Goal: Transaction & Acquisition: Purchase product/service

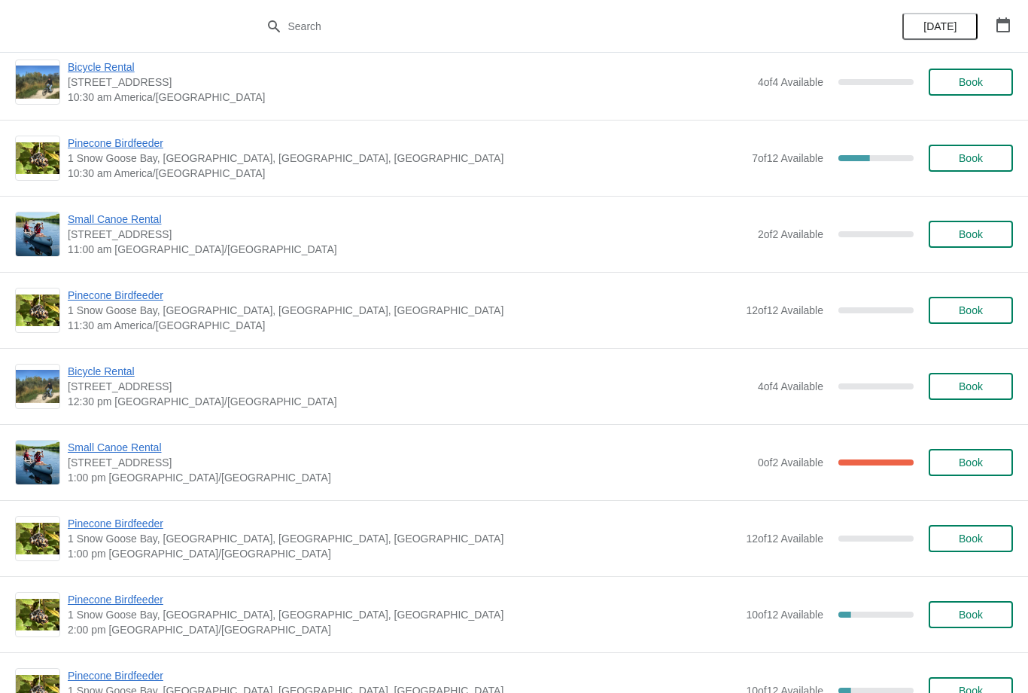
scroll to position [176, 0]
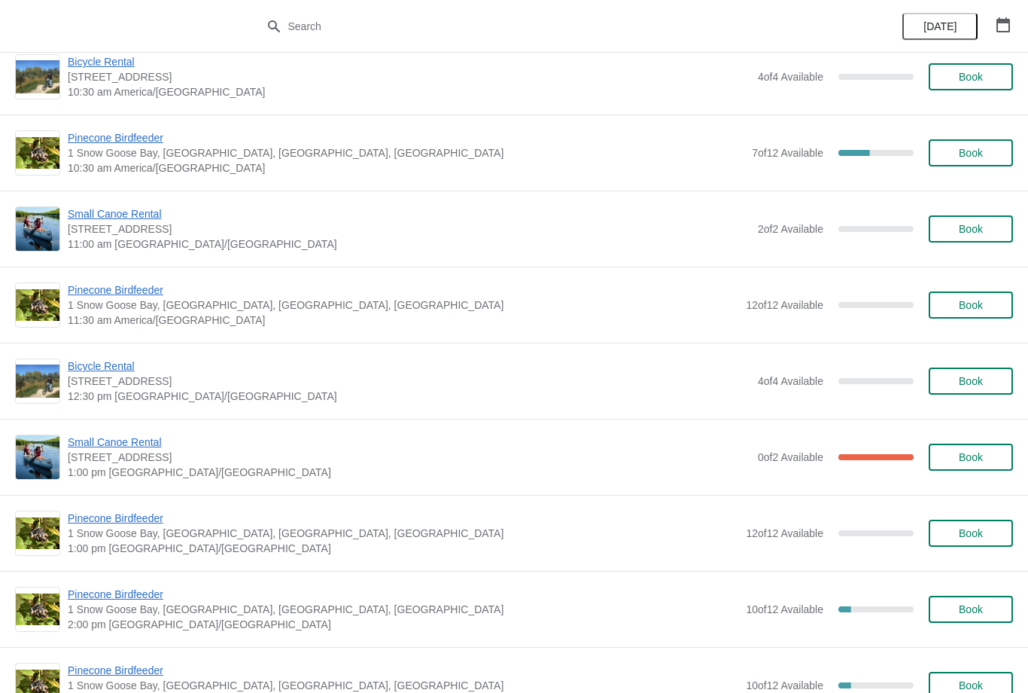
click at [103, 462] on span "[STREET_ADDRESS]" at bounding box center [409, 456] width 683 height 15
click at [93, 435] on span "Small Canoe Rental" at bounding box center [409, 441] width 683 height 15
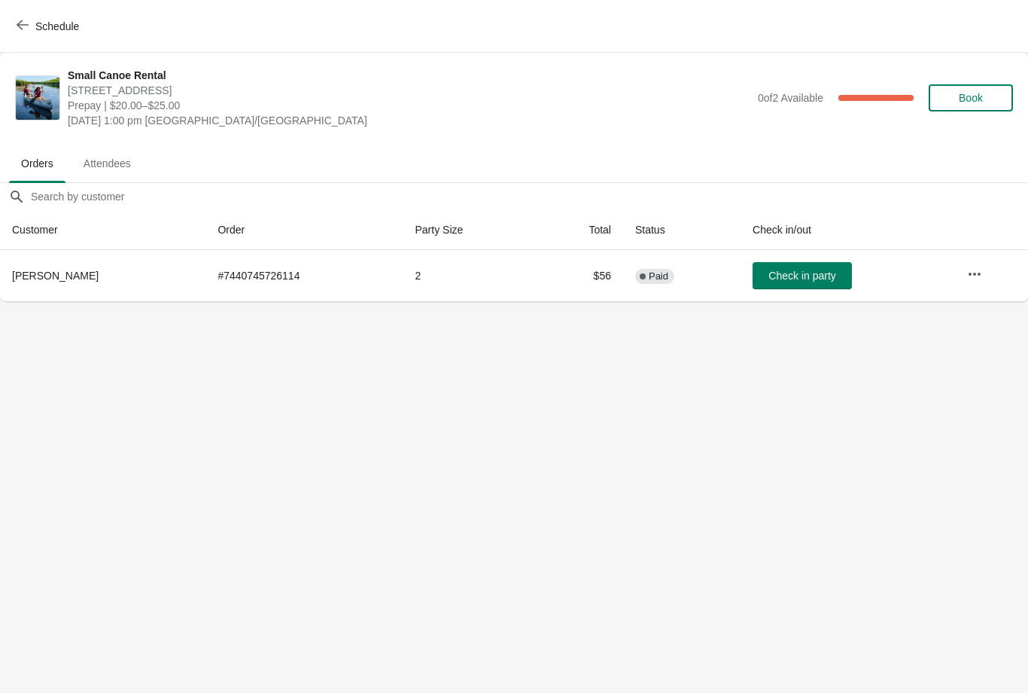
click at [89, 157] on span "Attendees" at bounding box center [108, 163] width 72 height 27
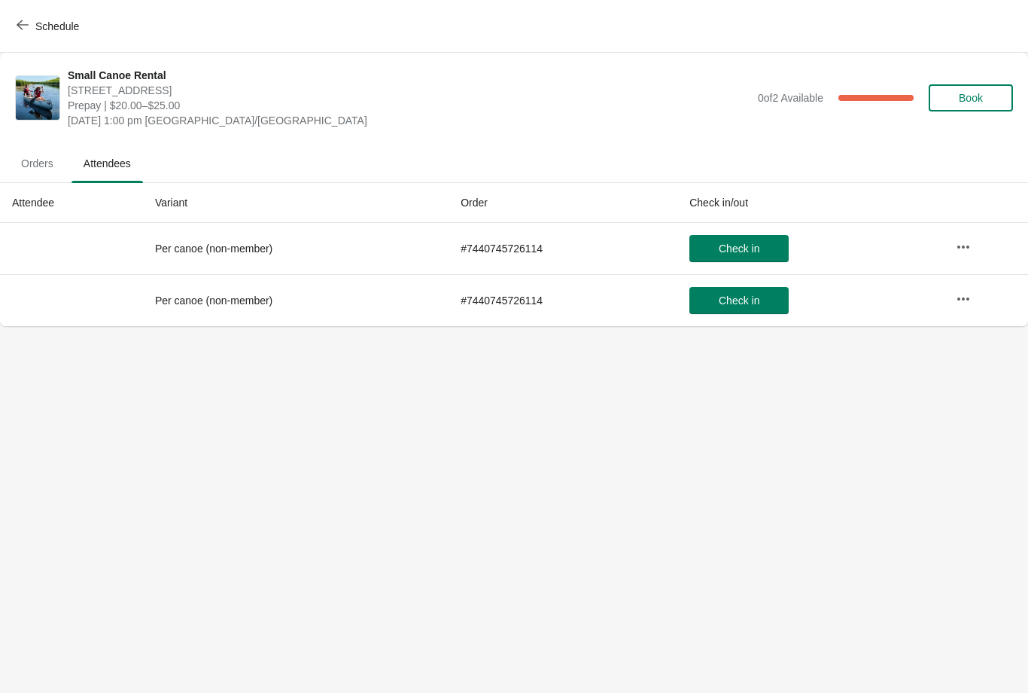
click at [43, 163] on span "Orders" at bounding box center [37, 163] width 56 height 27
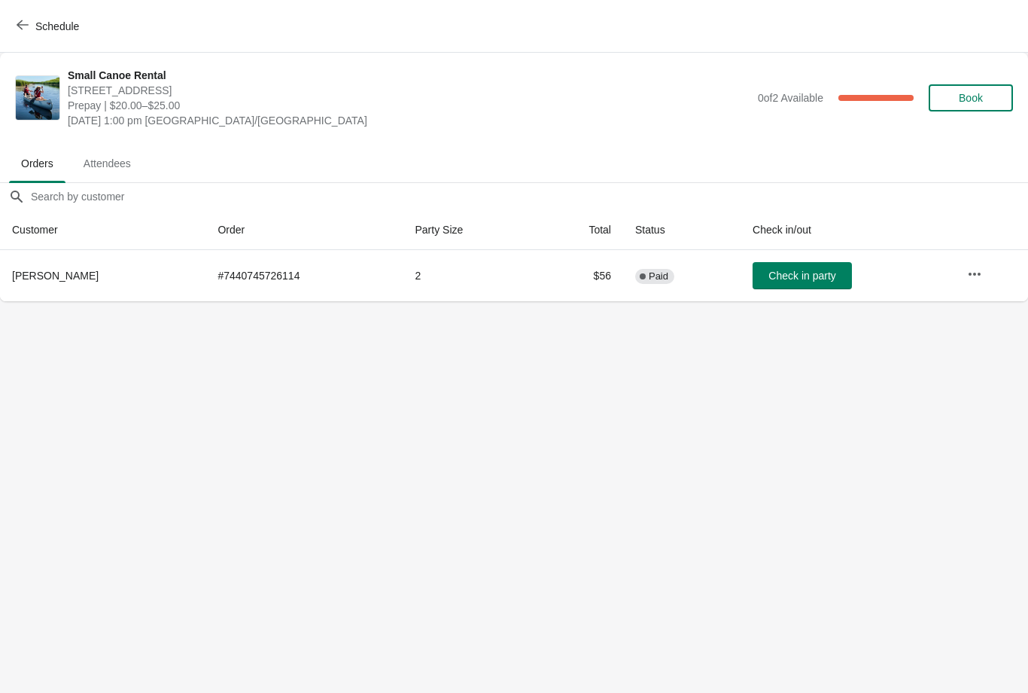
click at [30, 14] on button "Schedule" at bounding box center [50, 26] width 84 height 27
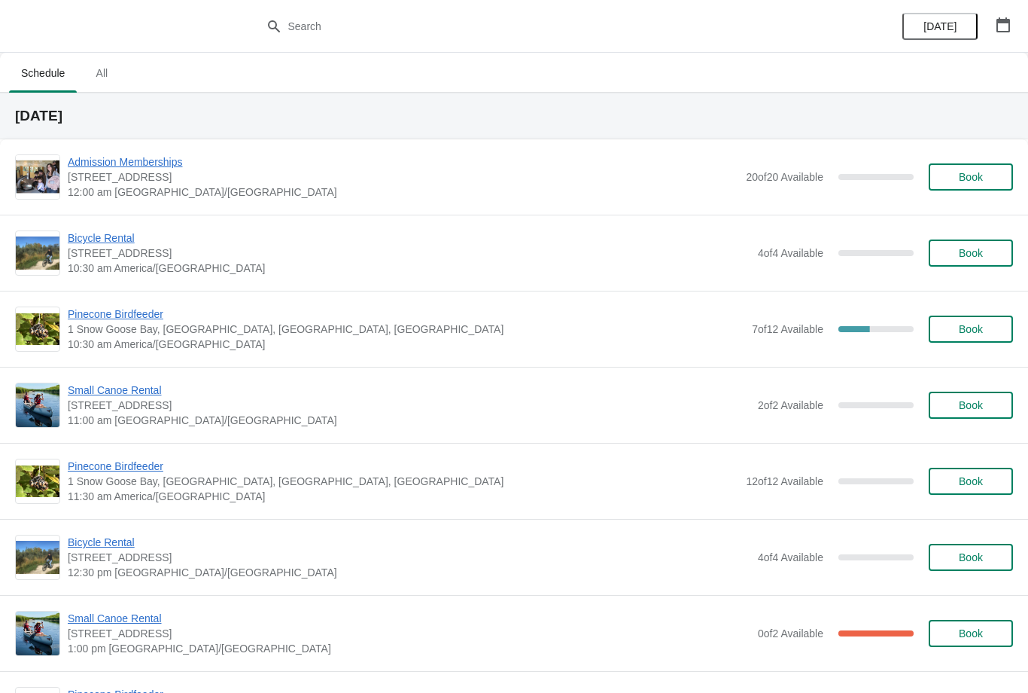
click at [95, 315] on span "Pinecone Birdfeeder" at bounding box center [406, 313] width 677 height 15
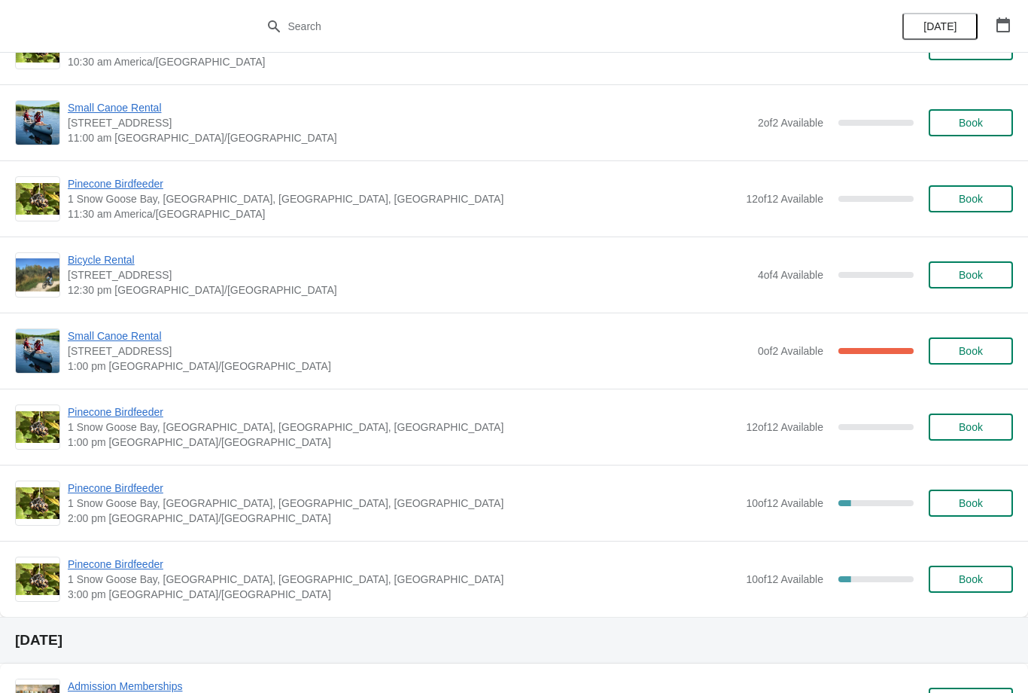
scroll to position [283, 0]
click at [1003, 691] on button "Book" at bounding box center [971, 700] width 84 height 27
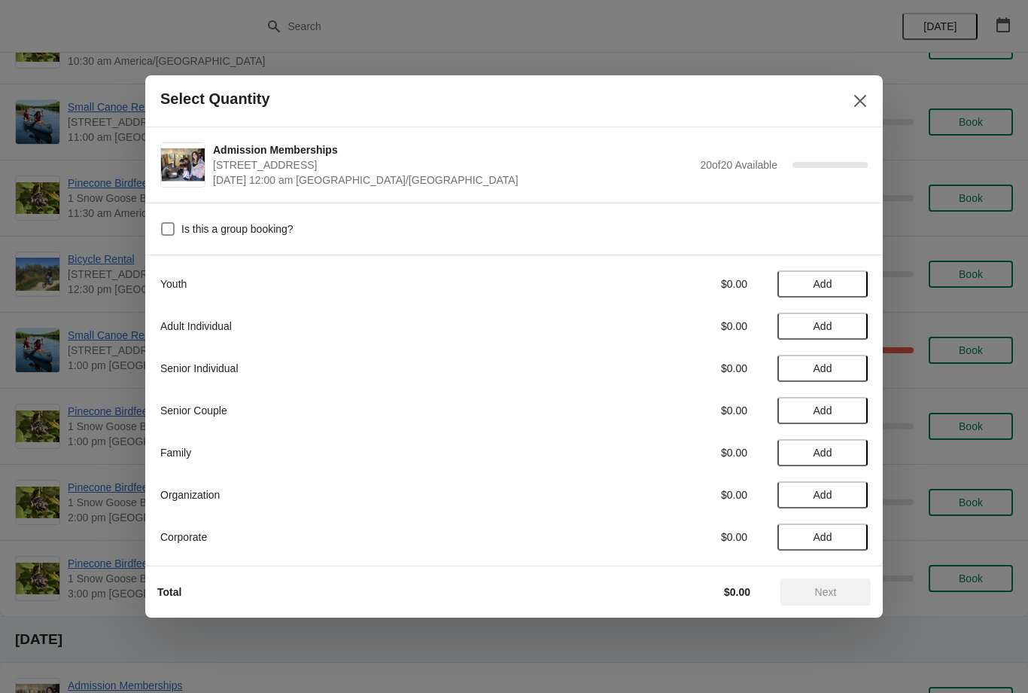
click at [865, 293] on button "Add" at bounding box center [823, 283] width 90 height 27
click at [793, 282] on icon at bounding box center [797, 284] width 16 height 16
click at [862, 105] on icon "Close" at bounding box center [860, 100] width 15 height 15
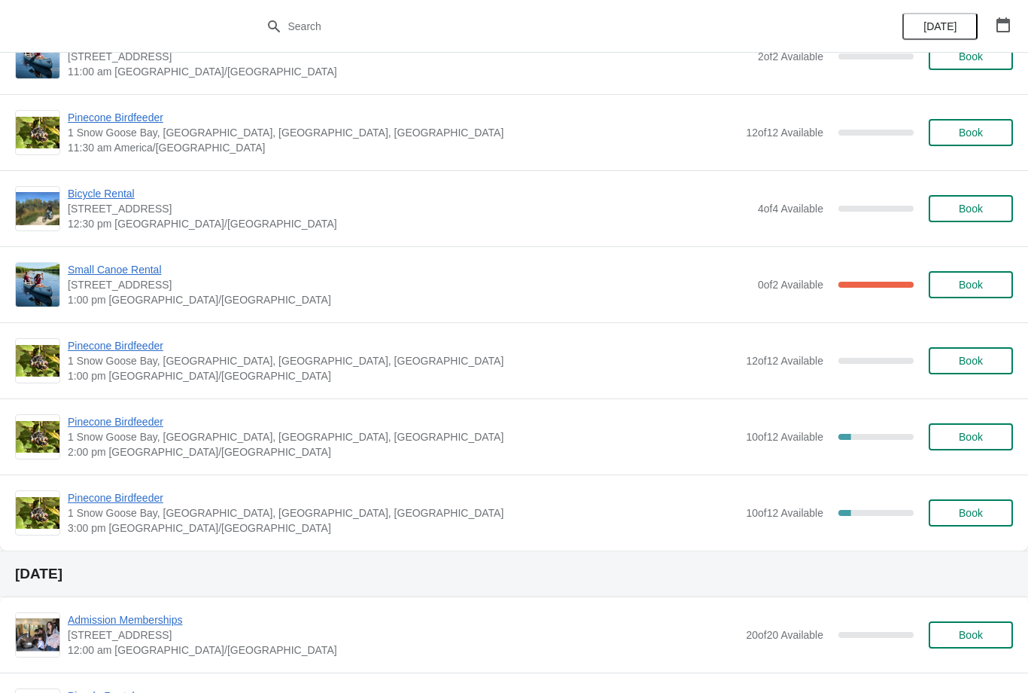
scroll to position [351, 0]
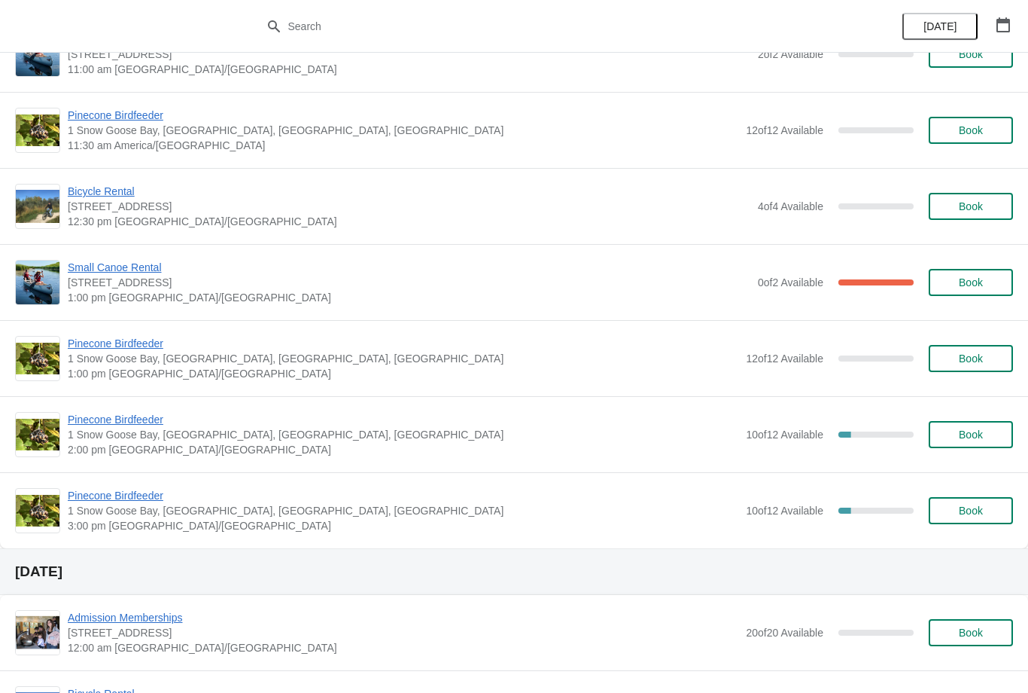
click at [87, 413] on span "Pinecone Birdfeeder" at bounding box center [403, 419] width 671 height 15
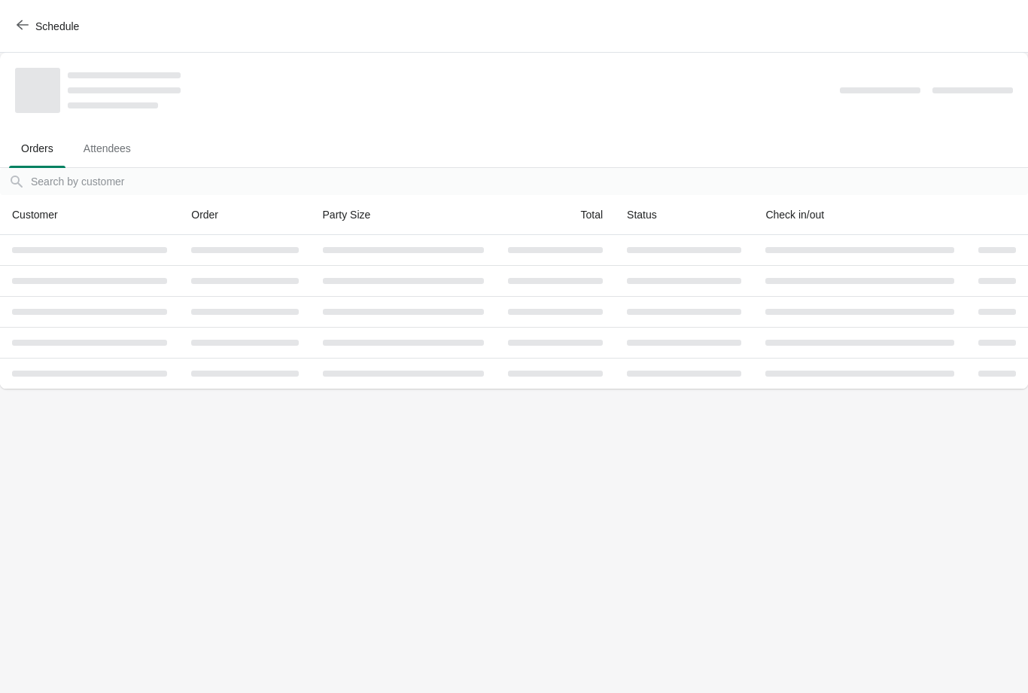
scroll to position [0, 0]
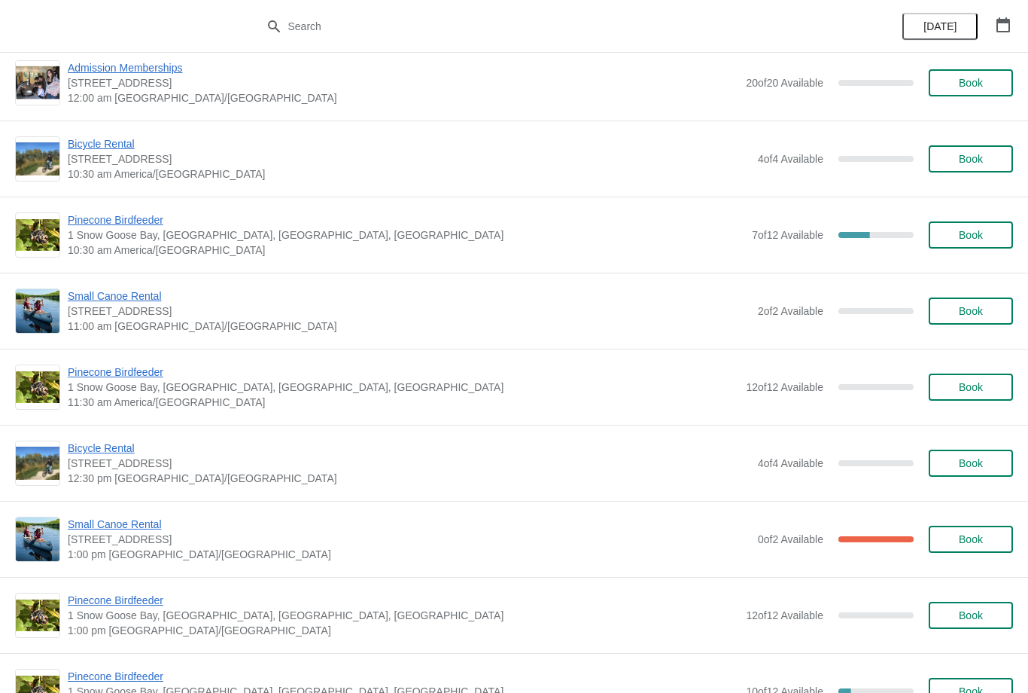
scroll to position [109, 0]
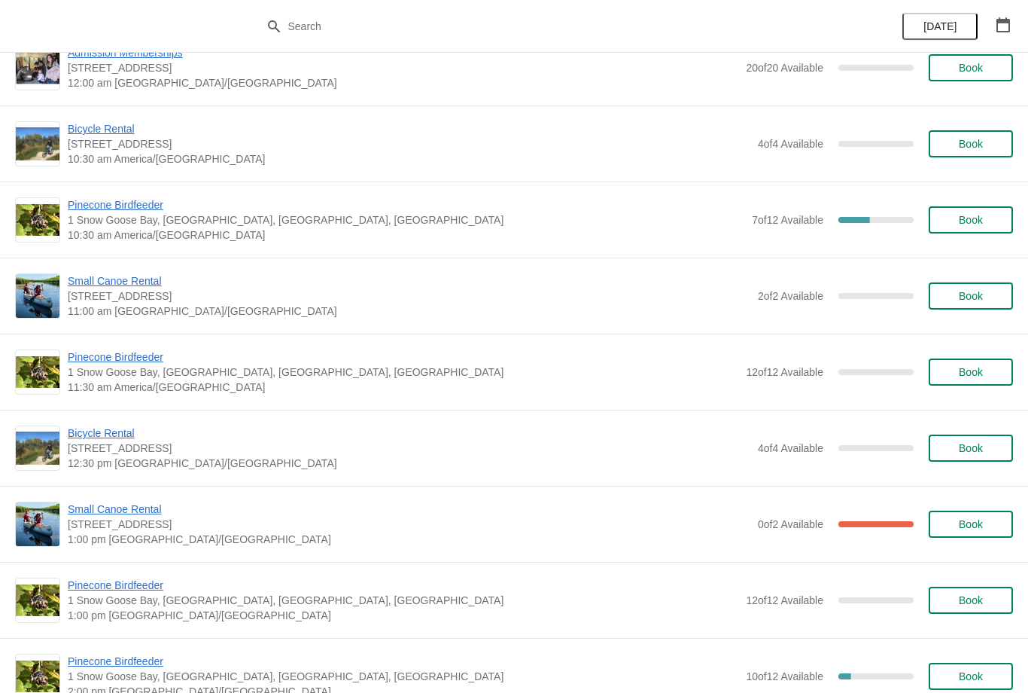
click at [88, 211] on span "Pinecone Birdfeeder" at bounding box center [406, 204] width 677 height 15
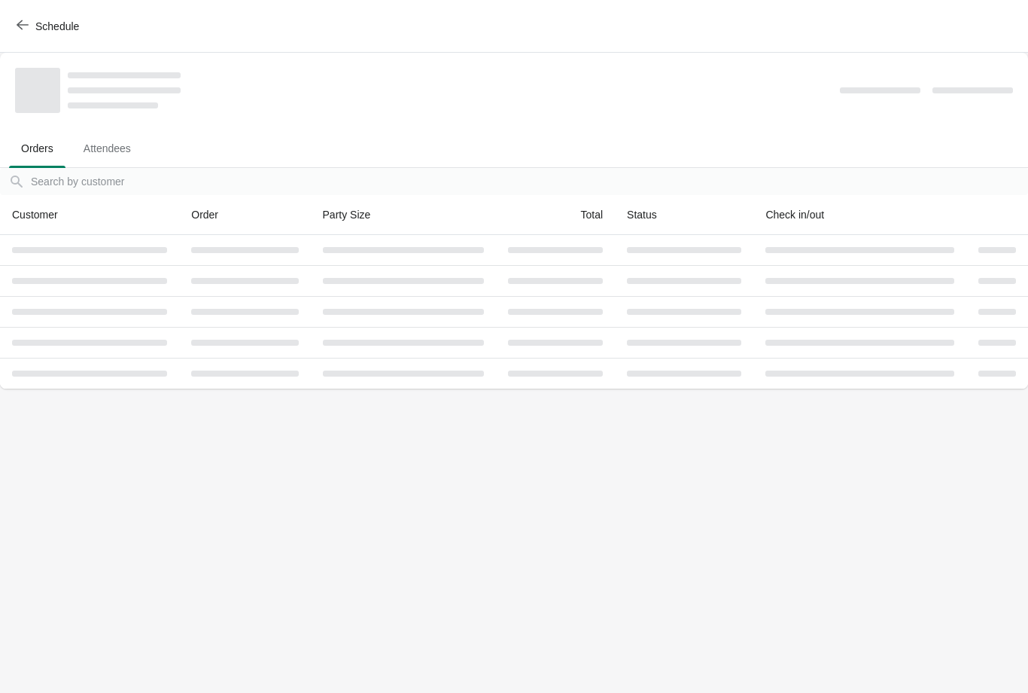
scroll to position [0, 0]
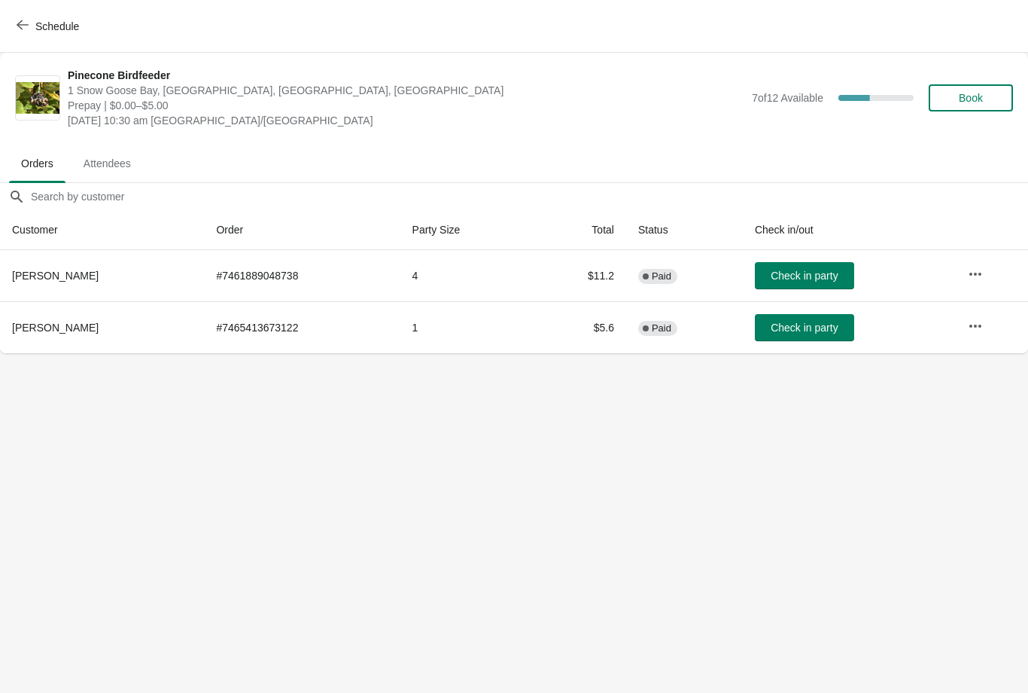
click at [972, 90] on button "Book" at bounding box center [971, 97] width 84 height 27
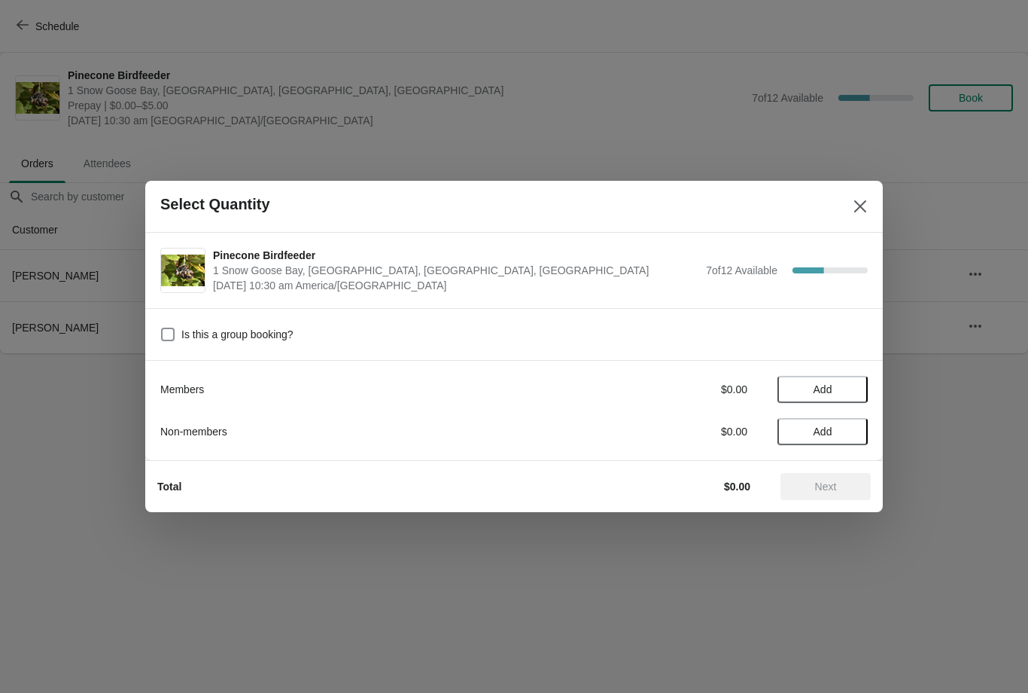
click at [825, 385] on span "Add" at bounding box center [823, 389] width 19 height 12
click at [849, 383] on icon at bounding box center [849, 390] width 16 height 16
click at [824, 483] on span "Next" at bounding box center [826, 486] width 22 height 12
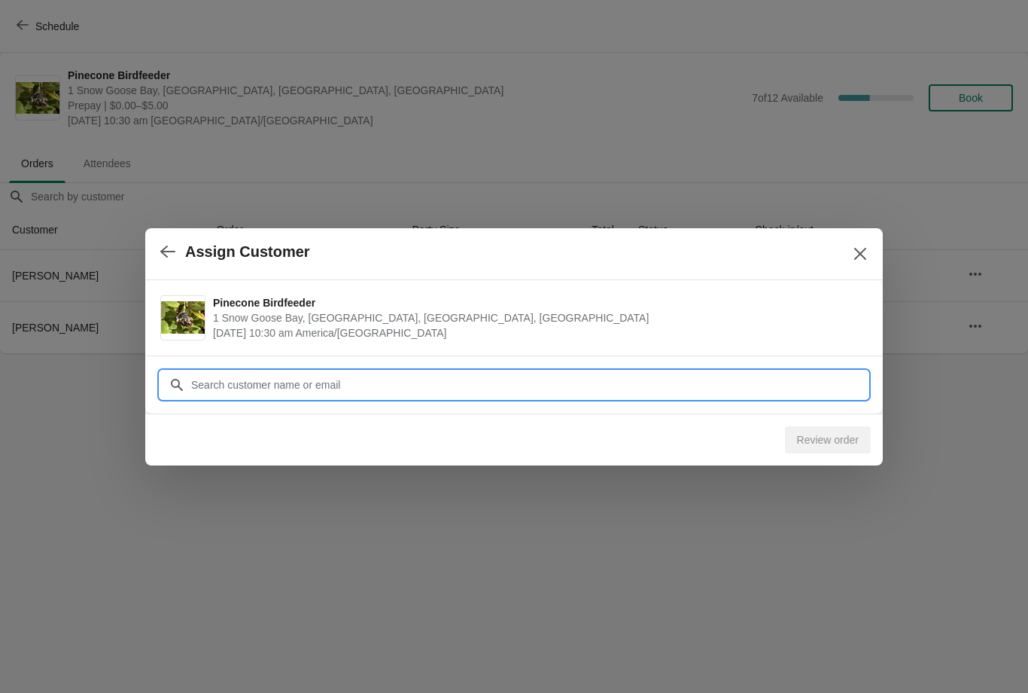
click at [219, 387] on input "Customer" at bounding box center [529, 384] width 678 height 27
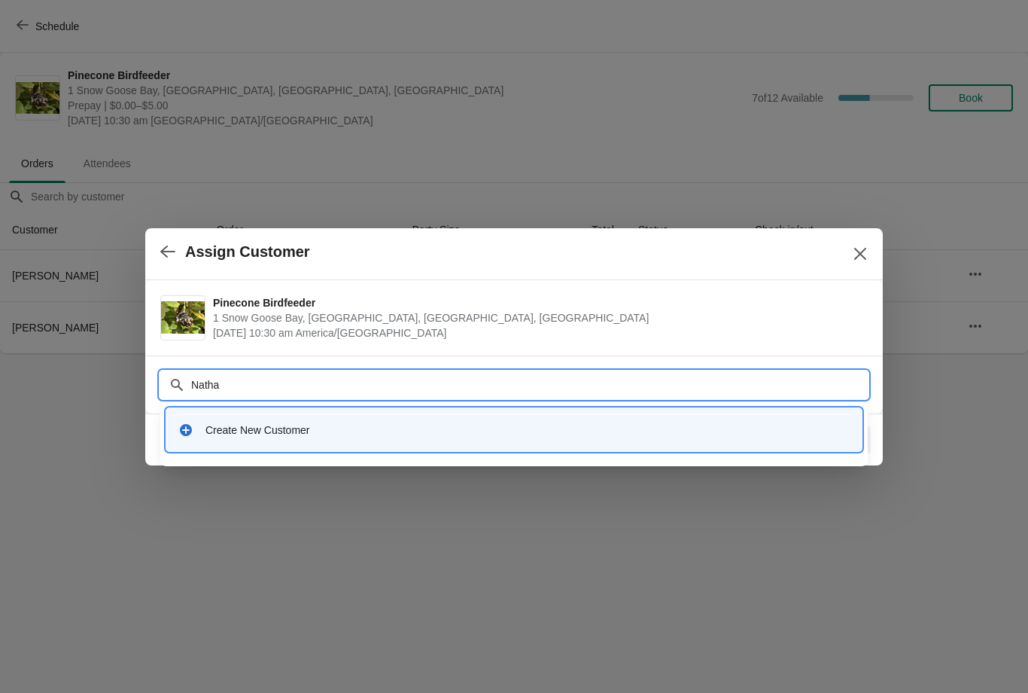
type input "Nathal"
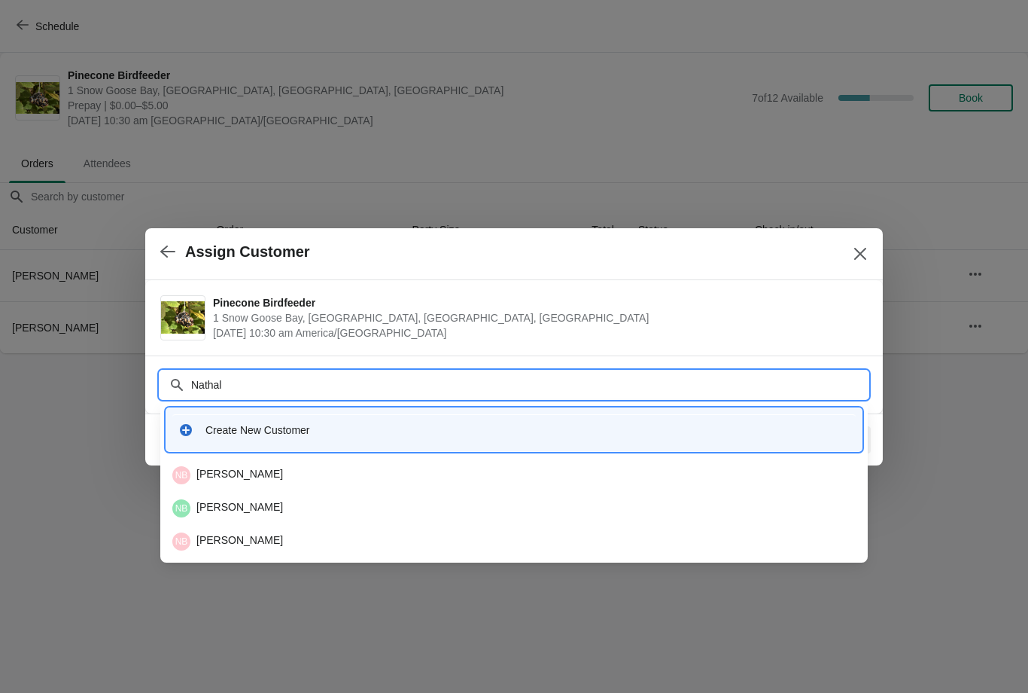
click at [239, 467] on div "NB Nathalie Bays" at bounding box center [514, 475] width 684 height 18
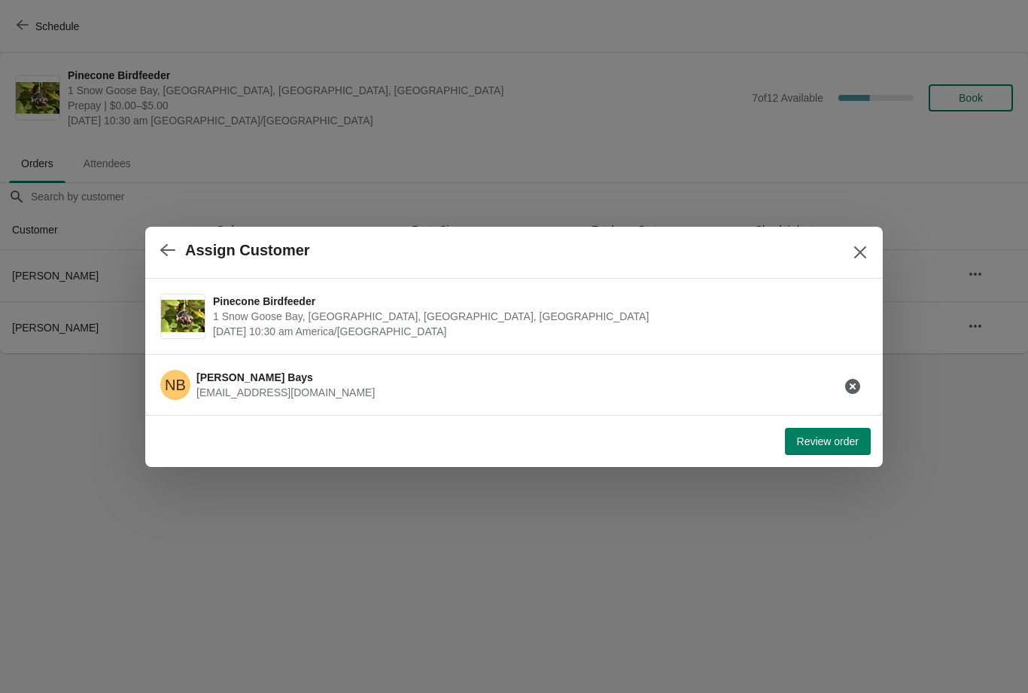
click at [822, 442] on span "Review order" at bounding box center [828, 441] width 62 height 12
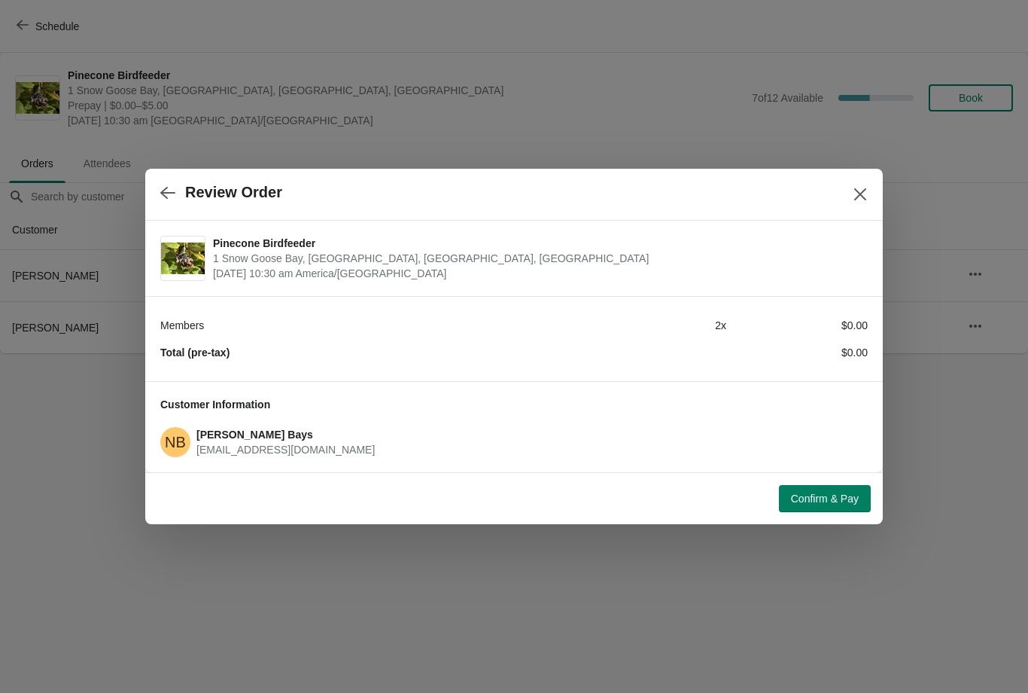
click at [249, 428] on span "Nathalie Bays" at bounding box center [255, 434] width 117 height 12
click at [229, 459] on div "Customer Information NB Nathalie Bays n_bays@ducks.ca" at bounding box center [514, 426] width 738 height 91
click at [207, 443] on span "n_bays@ducks.ca" at bounding box center [286, 449] width 178 height 12
click at [172, 196] on icon "button" at bounding box center [167, 192] width 15 height 15
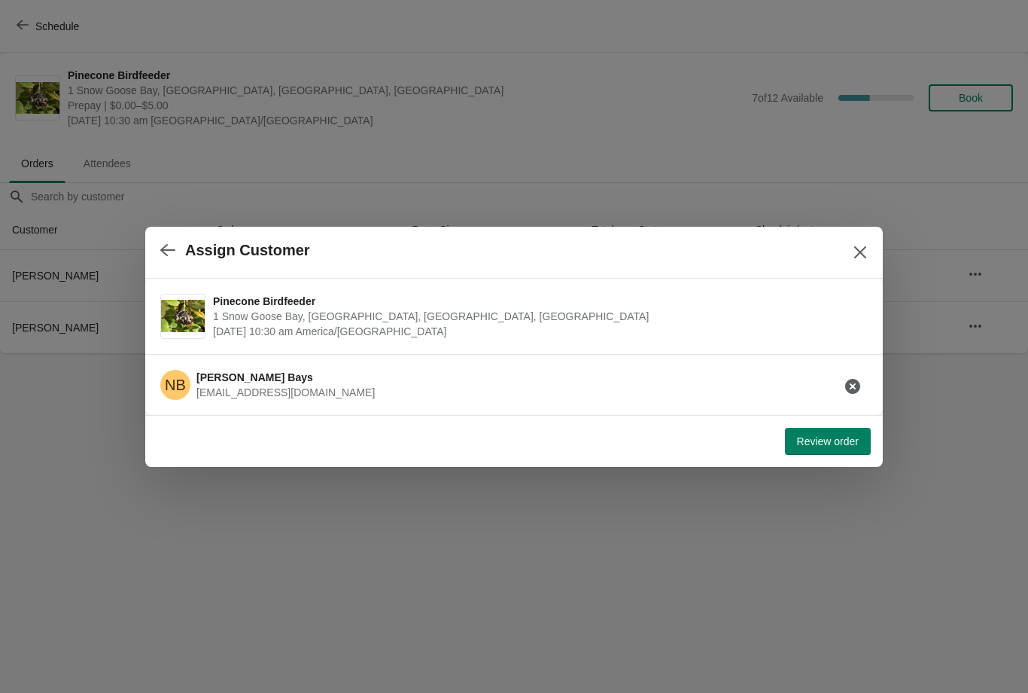
click at [855, 376] on button "button" at bounding box center [852, 386] width 27 height 27
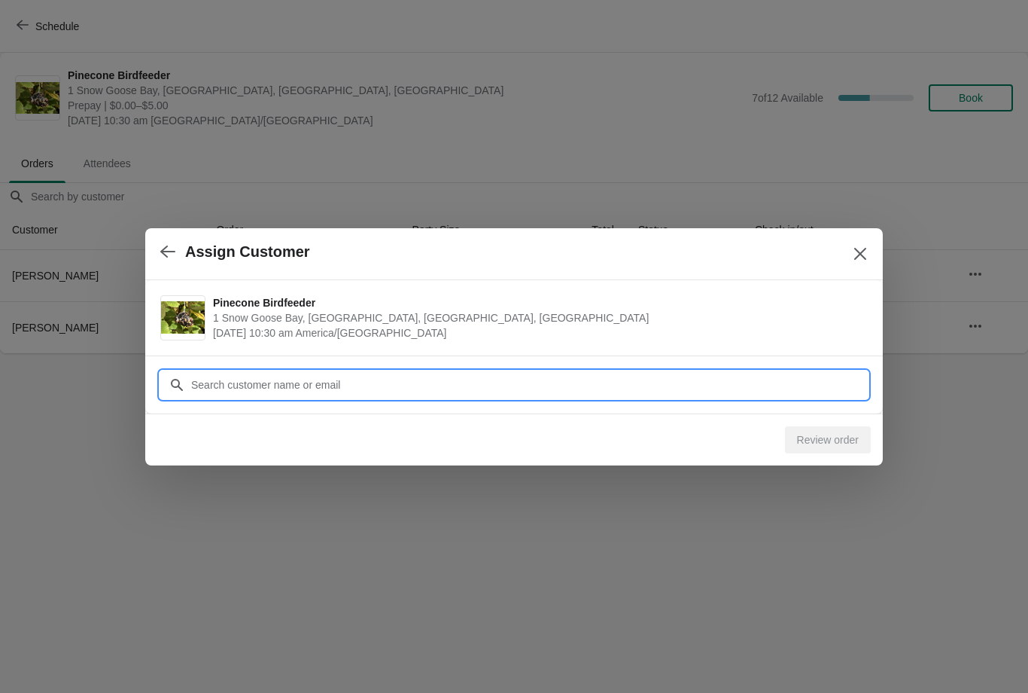
click at [331, 385] on input "Customer" at bounding box center [529, 384] width 678 height 27
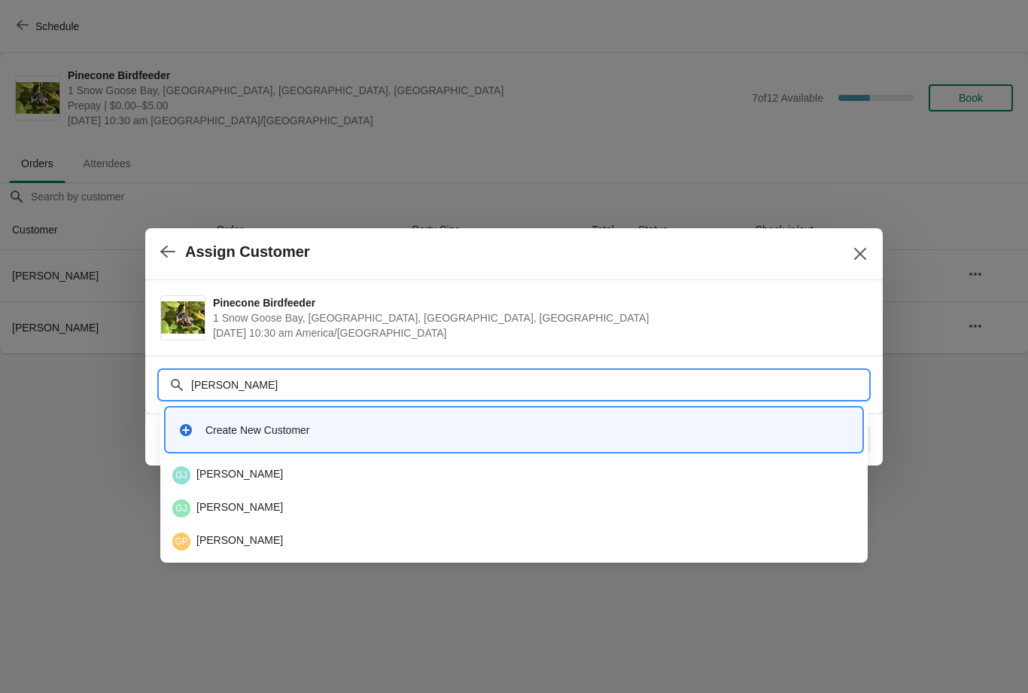
type input "Gloria"
click at [243, 539] on div "GP Glorianna Price" at bounding box center [514, 541] width 684 height 18
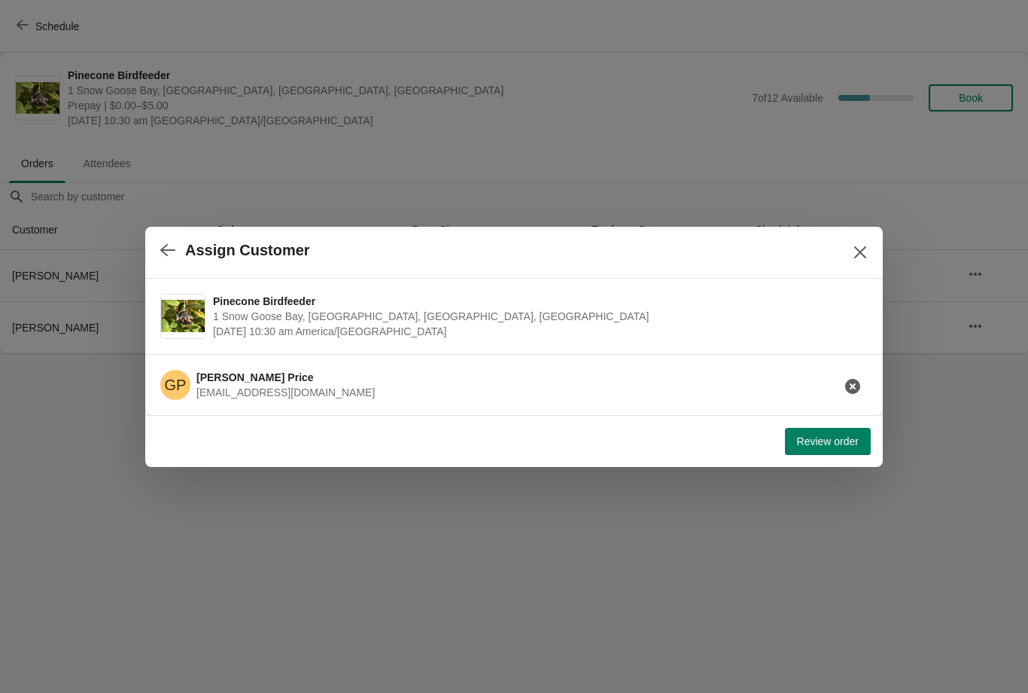
click at [828, 443] on span "Review order" at bounding box center [828, 441] width 62 height 12
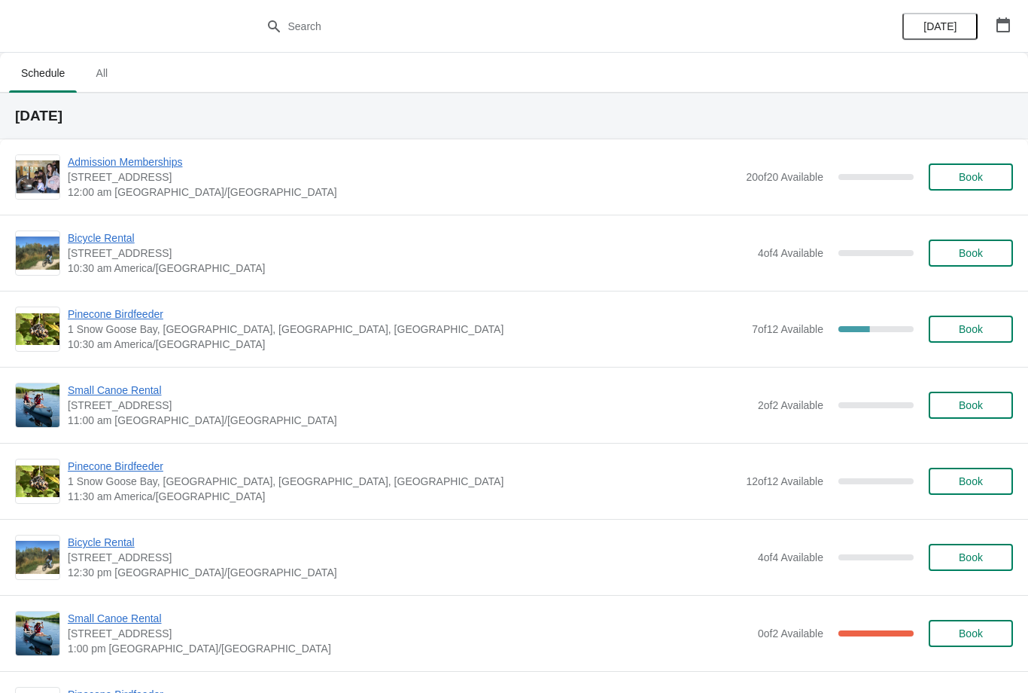
click at [95, 315] on span "Pinecone Birdfeeder" at bounding box center [406, 313] width 677 height 15
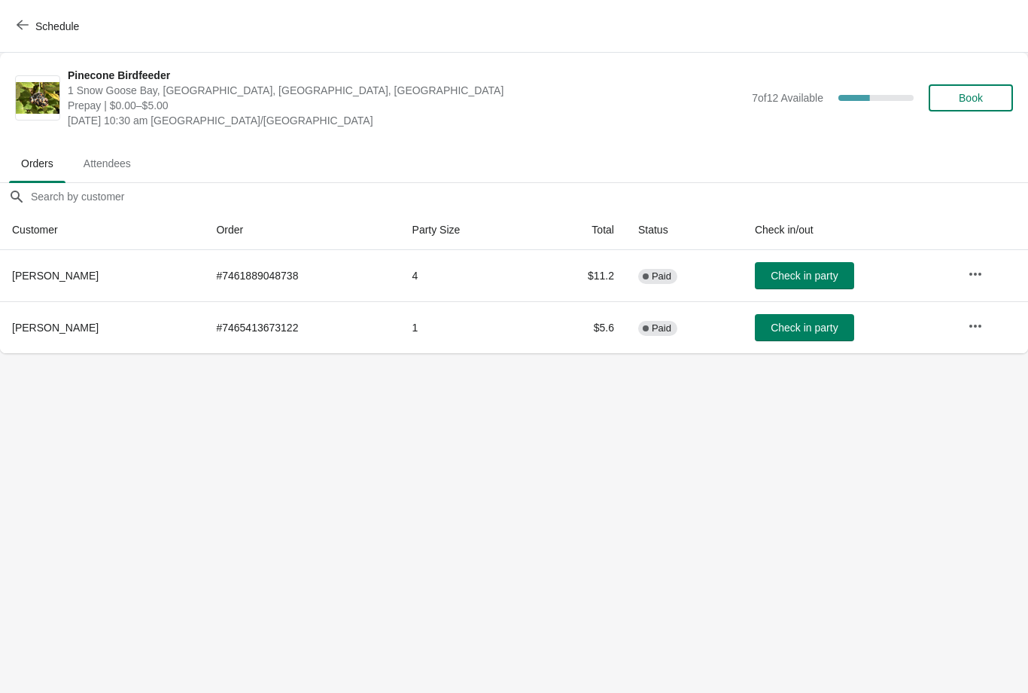
click at [983, 96] on span "Book" at bounding box center [971, 98] width 24 height 12
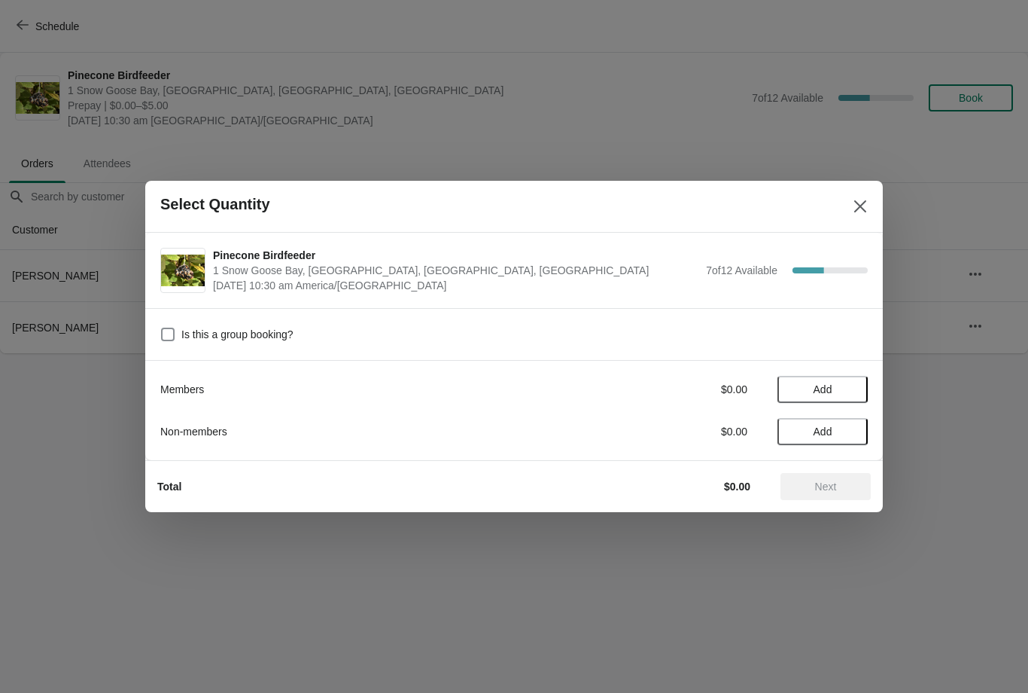
click at [815, 431] on span "Add" at bounding box center [823, 431] width 19 height 12
click at [845, 431] on icon at bounding box center [849, 432] width 16 height 16
click at [800, 424] on icon at bounding box center [797, 432] width 16 height 16
click at [844, 429] on icon at bounding box center [849, 432] width 16 height 16
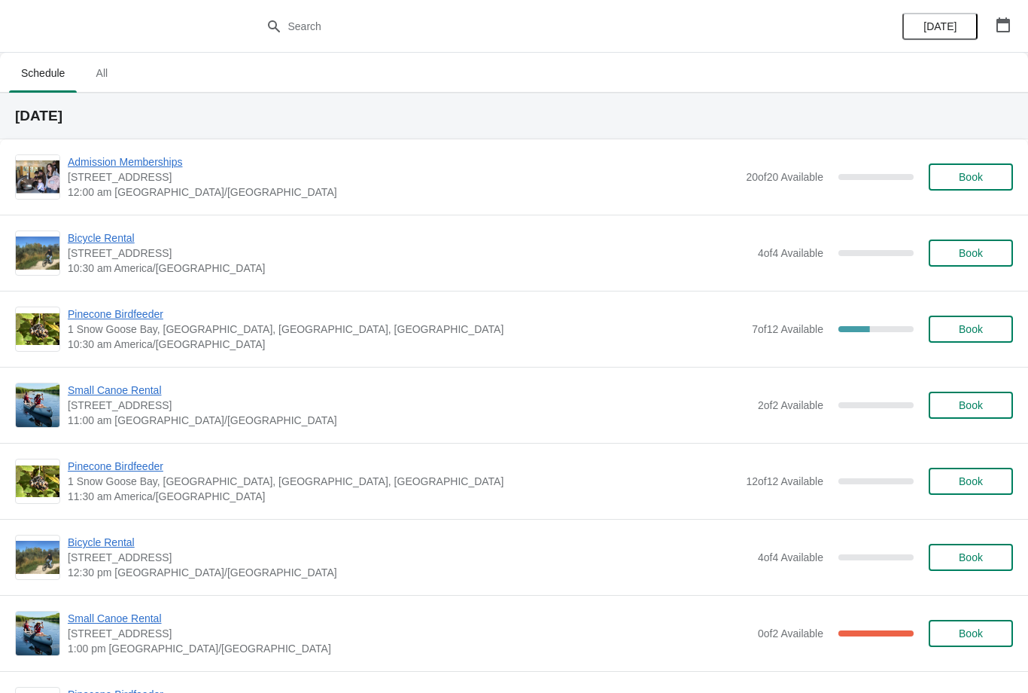
click at [129, 320] on span "Pinecone Birdfeeder" at bounding box center [406, 313] width 677 height 15
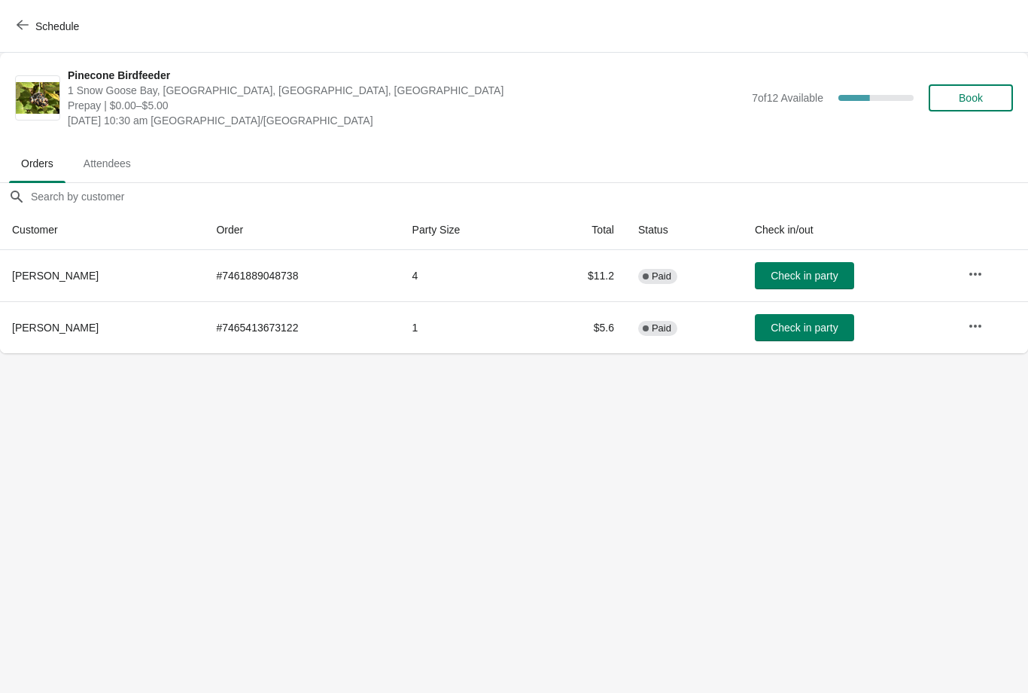
click at [50, 276] on span "[PERSON_NAME]" at bounding box center [55, 276] width 87 height 12
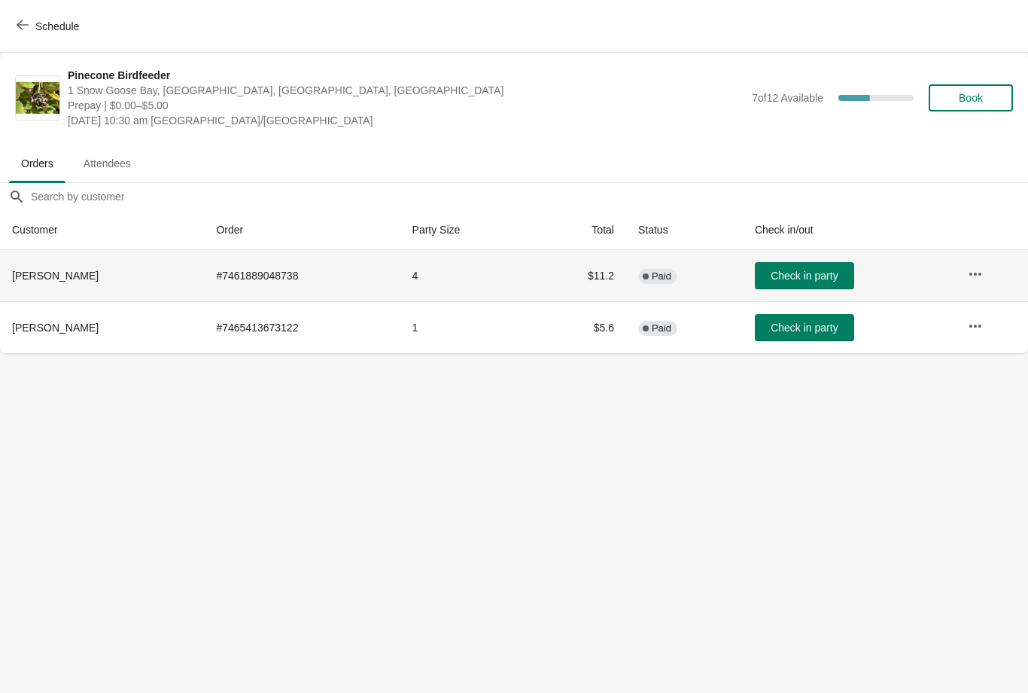
click at [109, 160] on span "Attendees" at bounding box center [108, 163] width 72 height 27
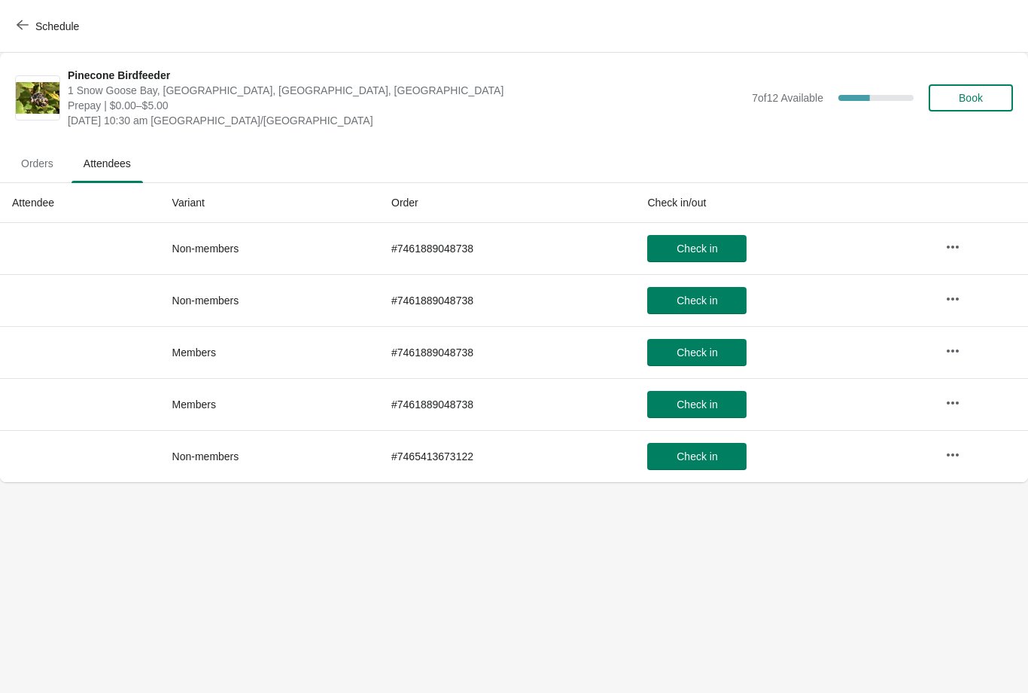
click at [43, 172] on span "Orders" at bounding box center [37, 163] width 56 height 27
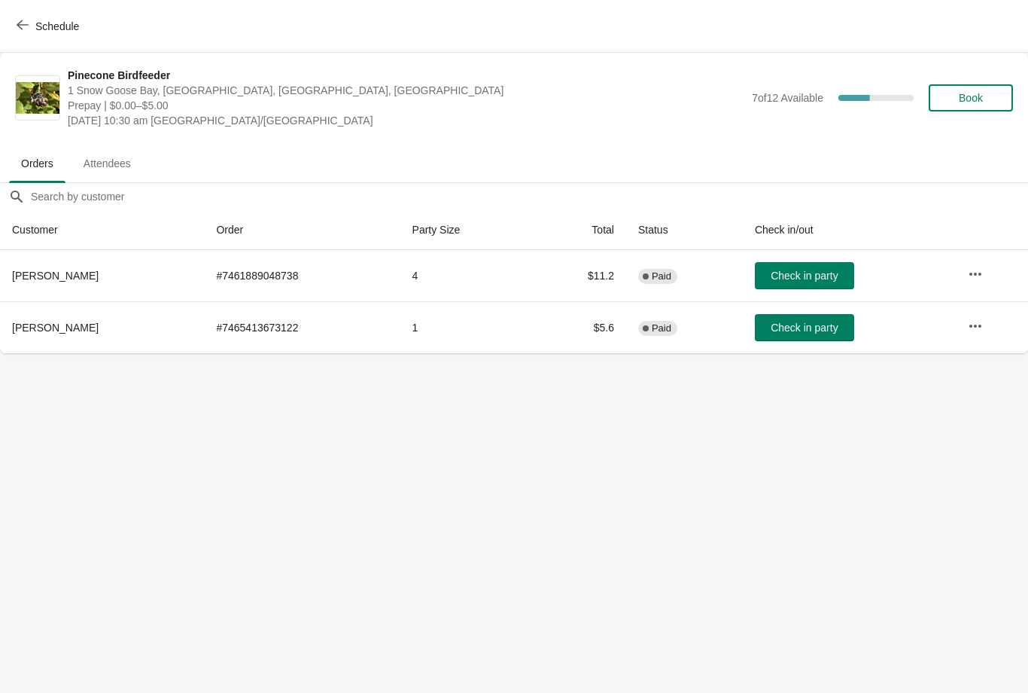
click at [108, 170] on span "Attendees" at bounding box center [108, 163] width 72 height 27
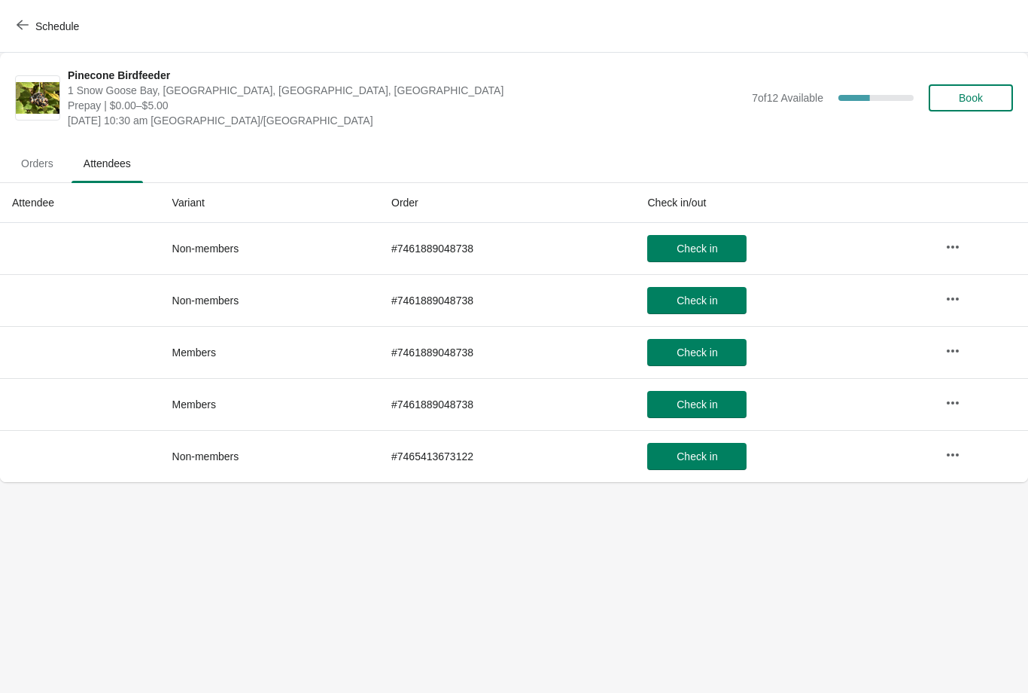
click at [27, 167] on span "Orders" at bounding box center [37, 163] width 56 height 27
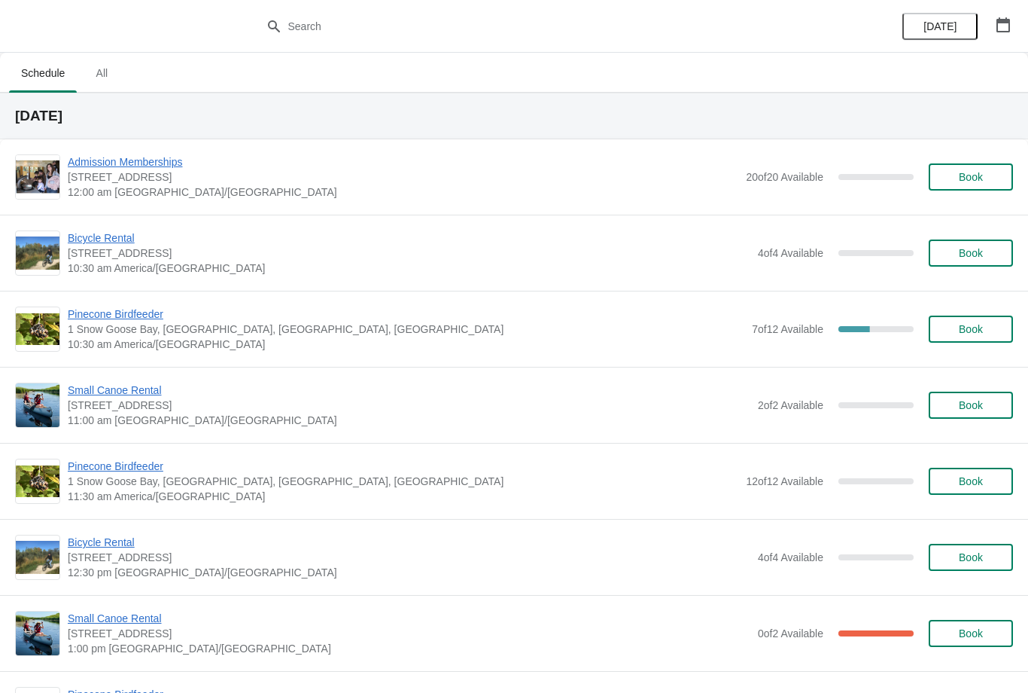
click at [101, 319] on span "Pinecone Birdfeeder" at bounding box center [406, 313] width 677 height 15
click at [106, 319] on span "Pinecone Birdfeeder" at bounding box center [406, 313] width 677 height 15
